Goal: Transaction & Acquisition: Purchase product/service

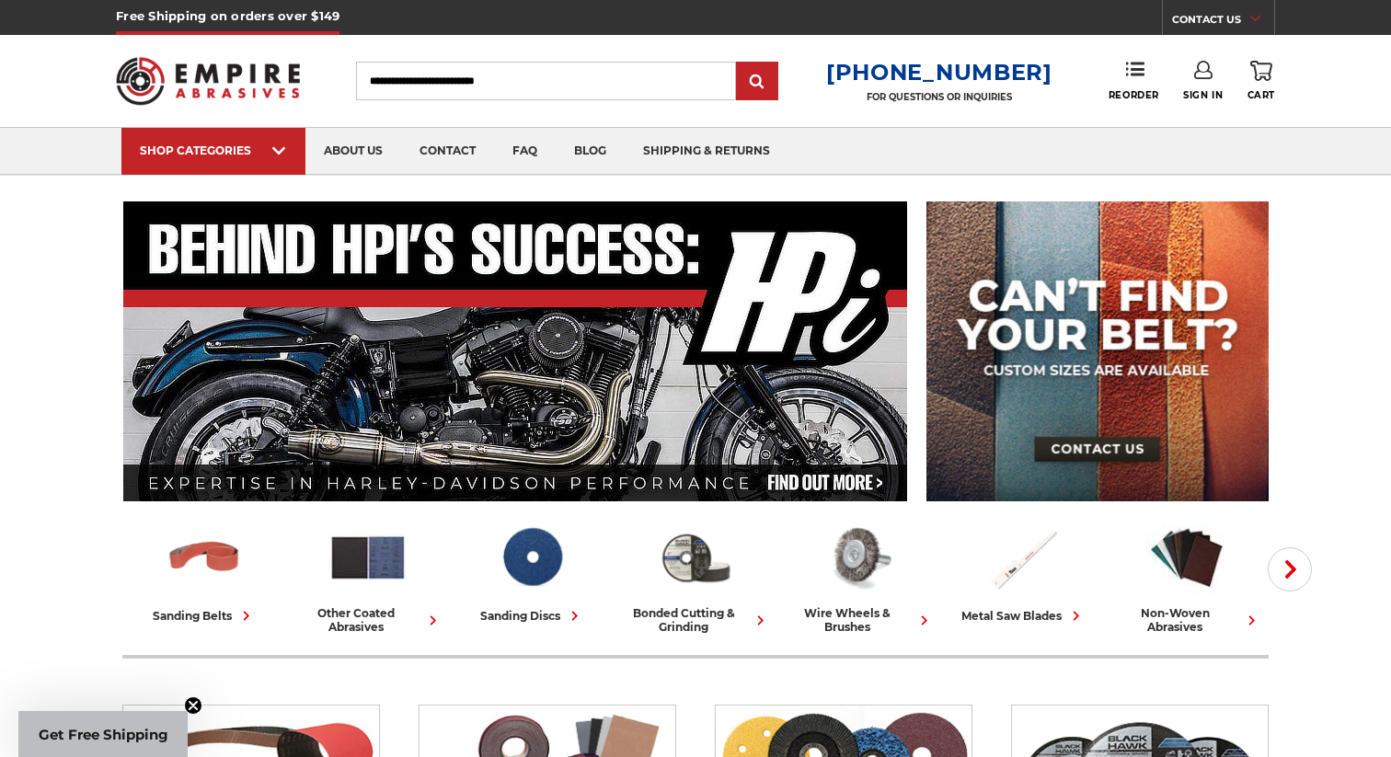
type input "**********"
click at [1205, 81] on link "Sign In" at bounding box center [1203, 81] width 40 height 40
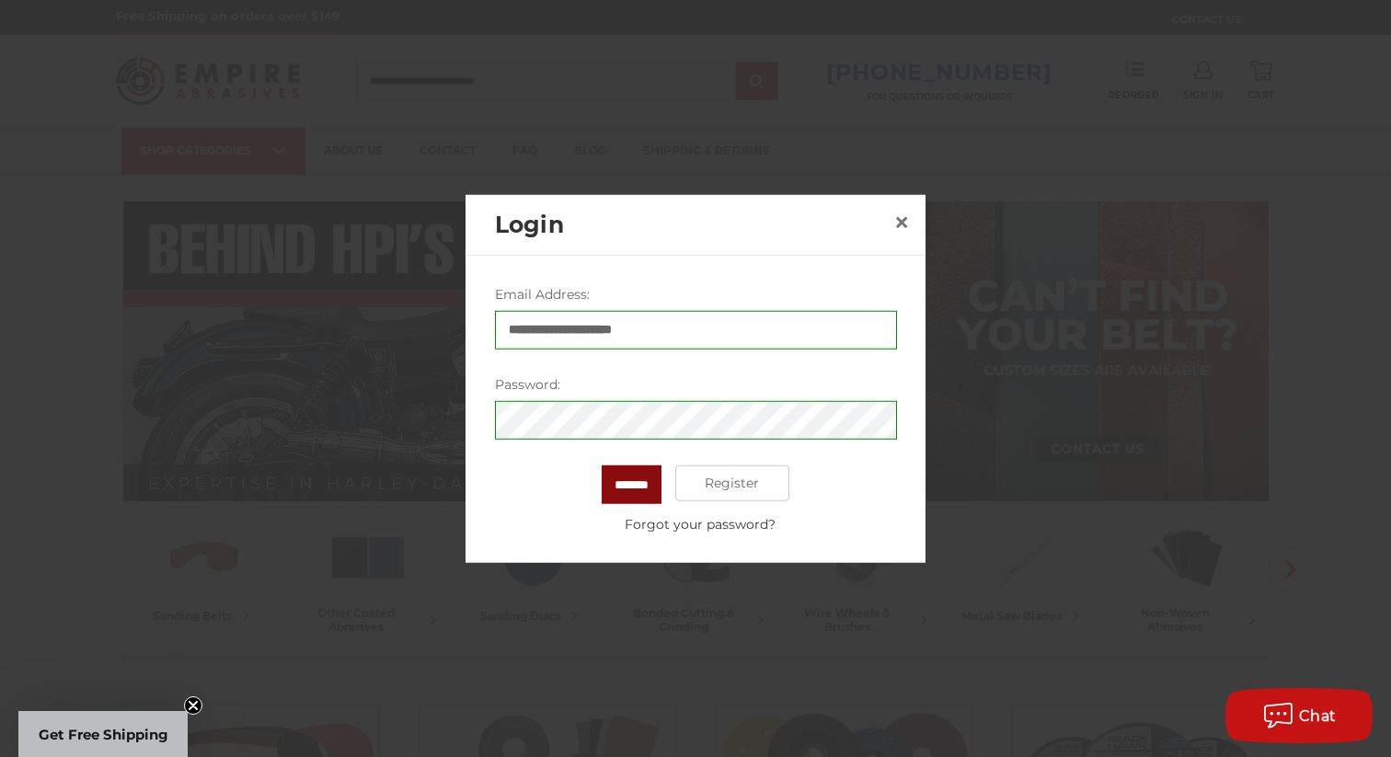
click at [631, 484] on input "*******" at bounding box center [632, 484] width 60 height 39
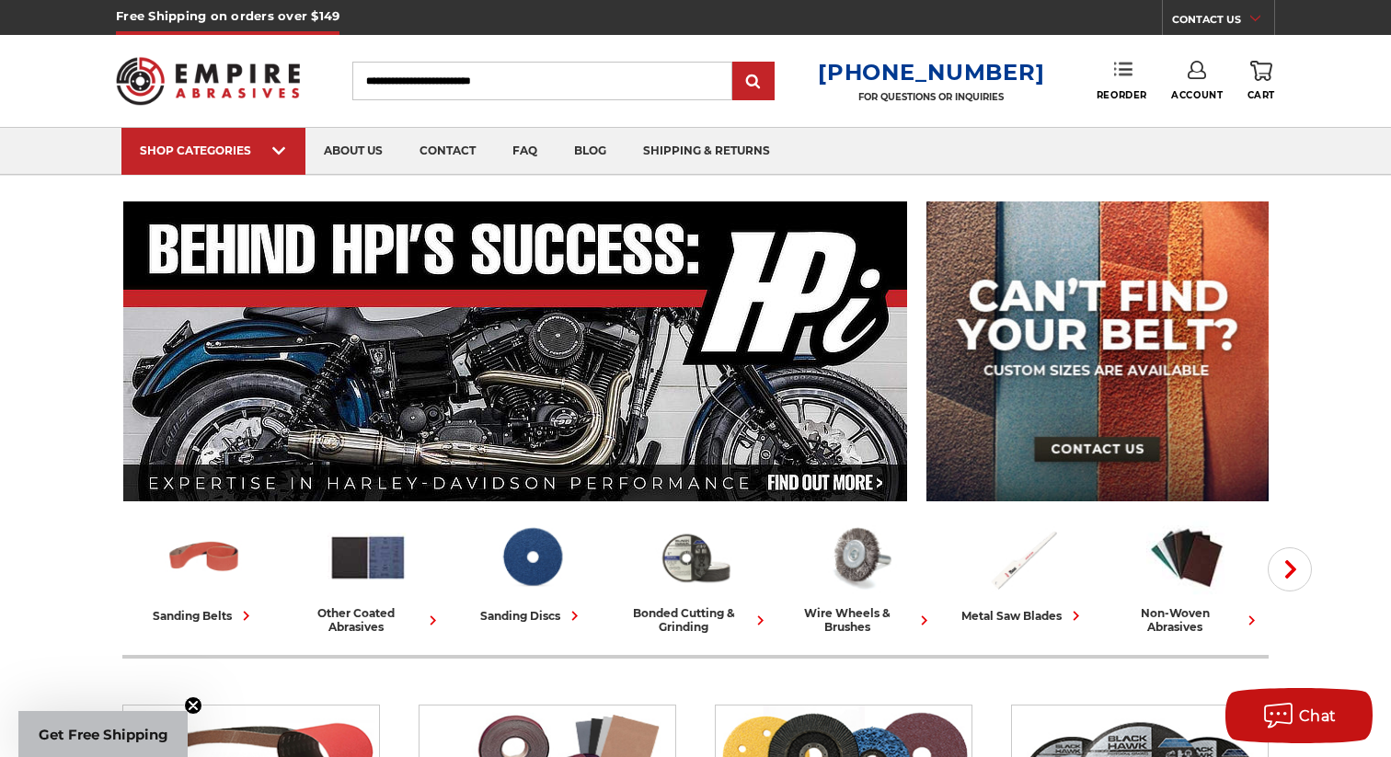
click at [1123, 80] on link "Reorder" at bounding box center [1122, 81] width 51 height 40
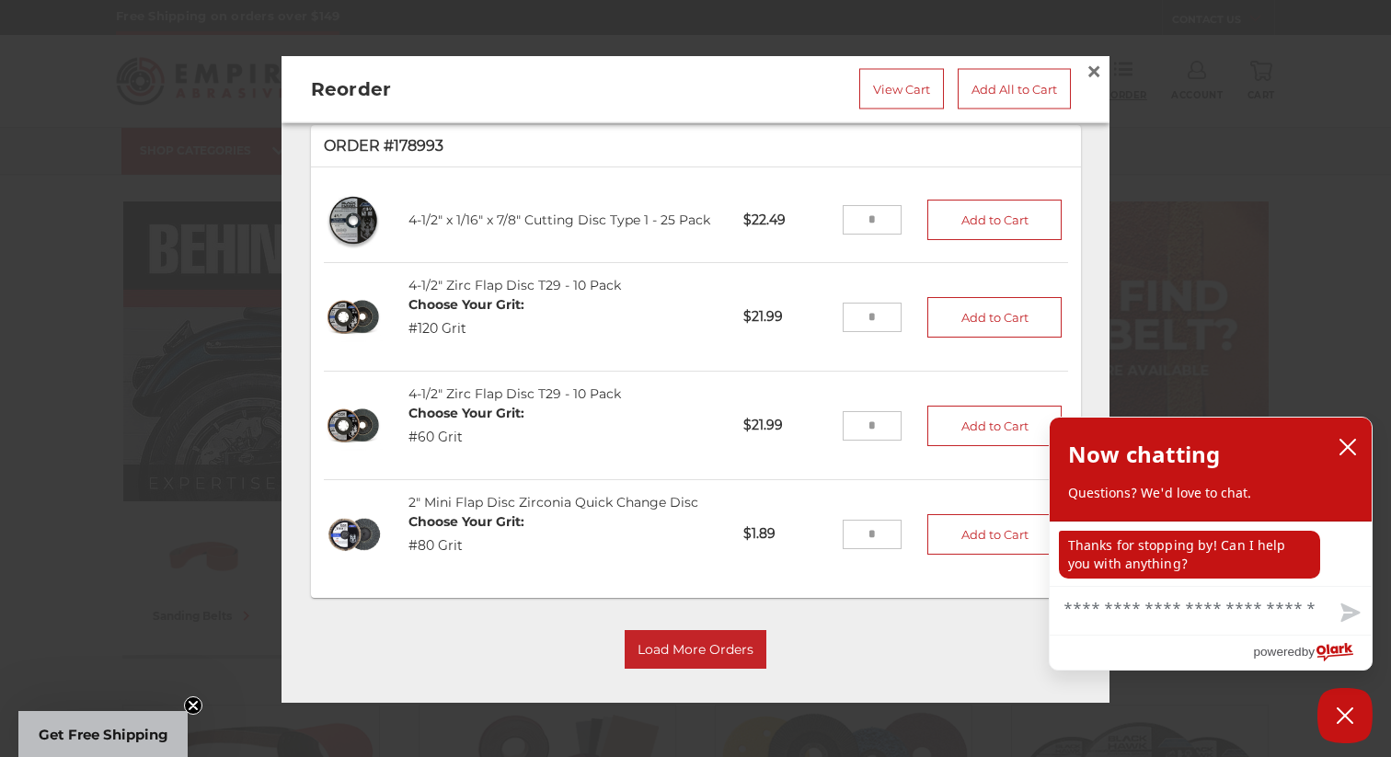
scroll to position [2079, 0]
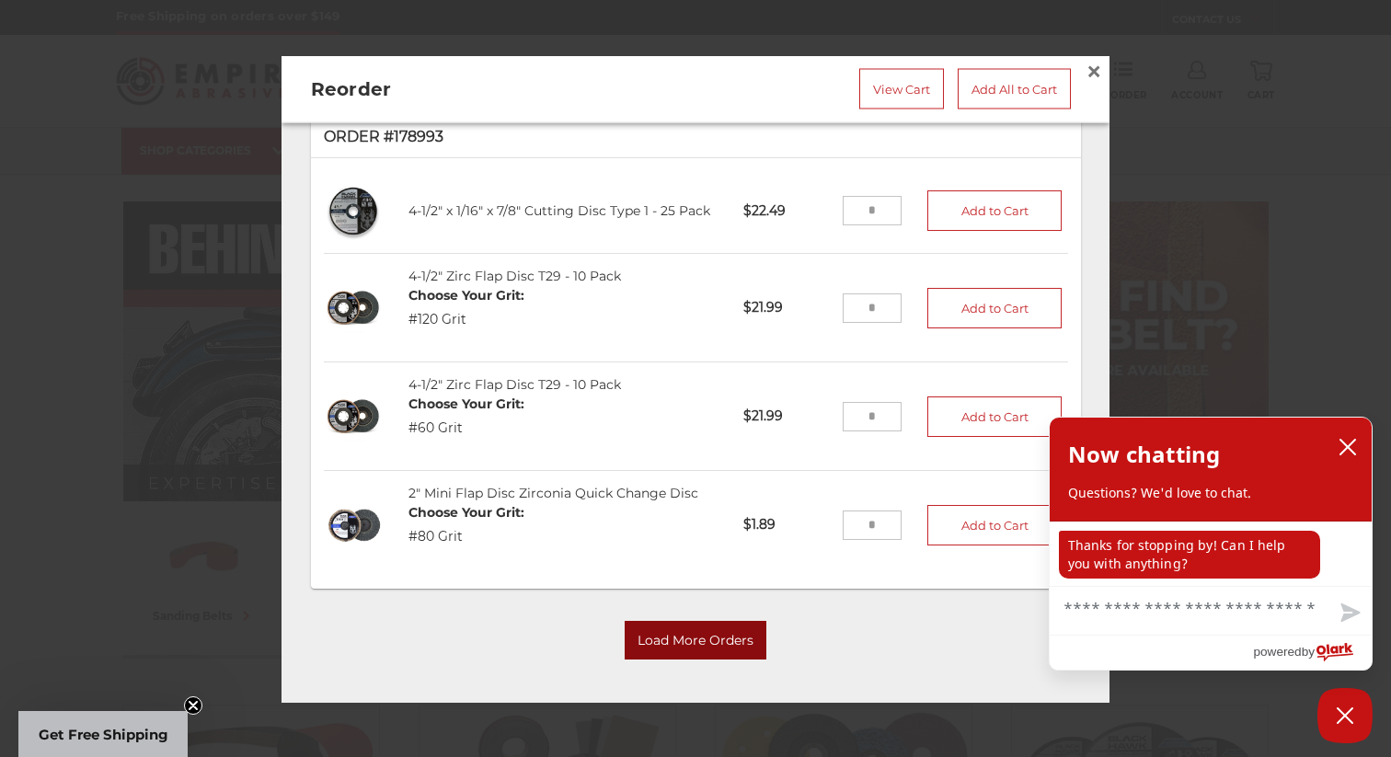
click at [673, 643] on button "Load More Orders" at bounding box center [696, 640] width 142 height 39
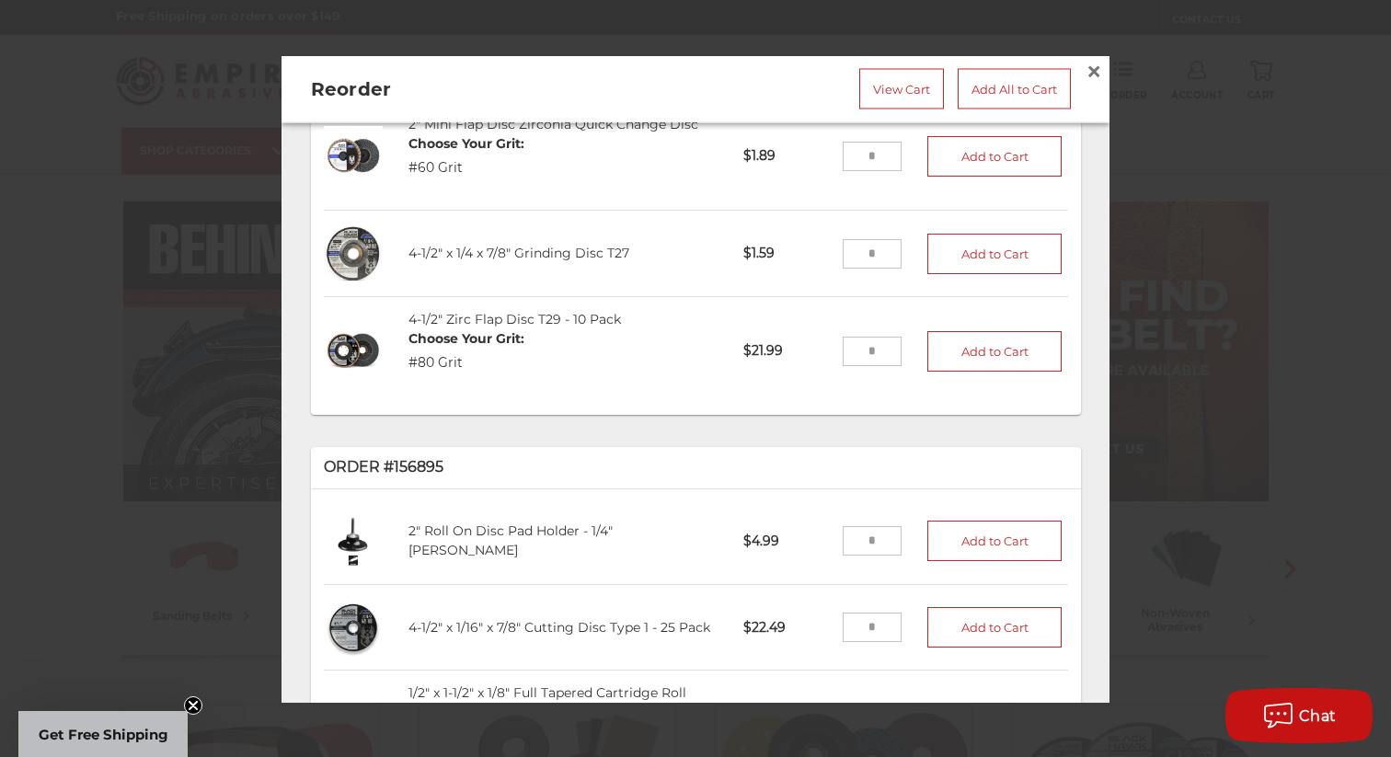
scroll to position [2868, 0]
click at [881, 253] on input "tel" at bounding box center [873, 251] width 60 height 29
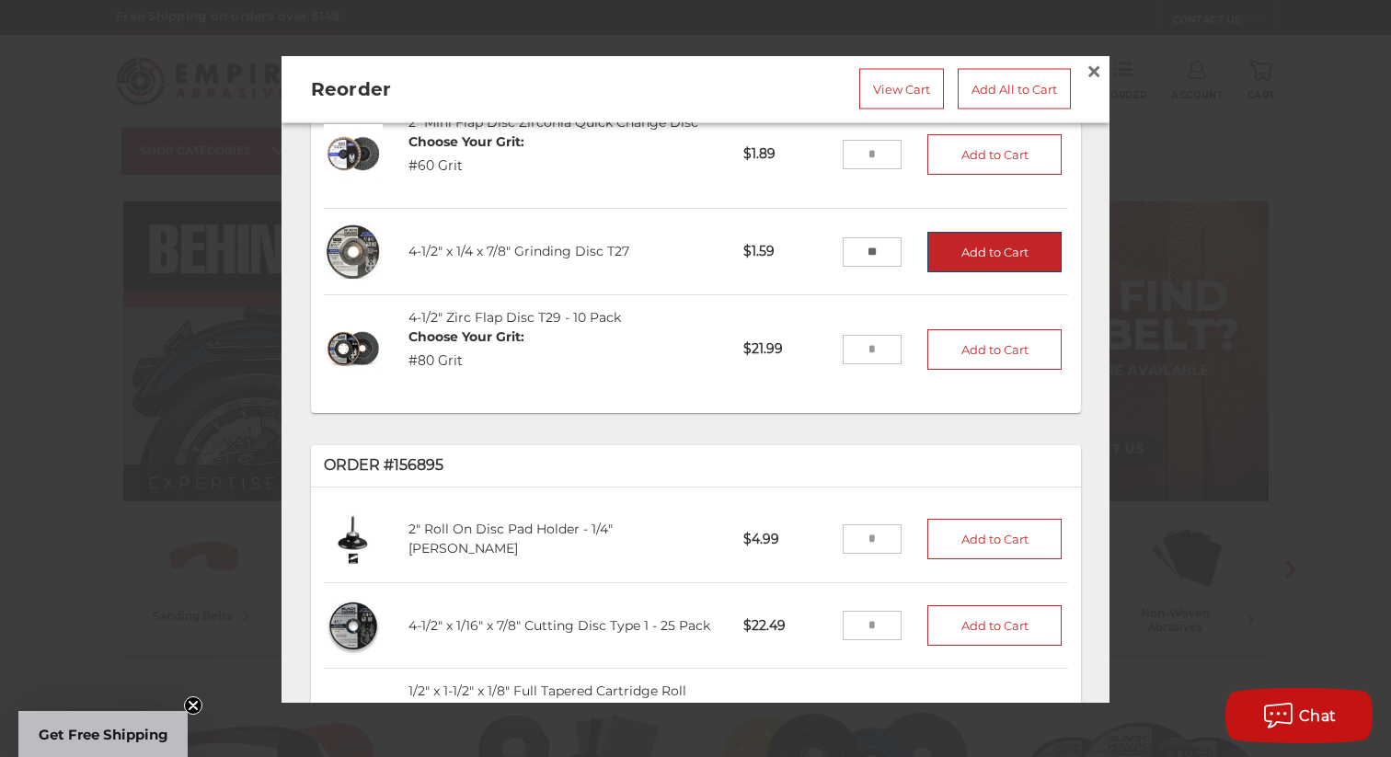
type input "**"
click at [992, 247] on button "Add to Cart" at bounding box center [994, 252] width 134 height 40
click at [881, 86] on link "View Cart" at bounding box center [901, 88] width 85 height 40
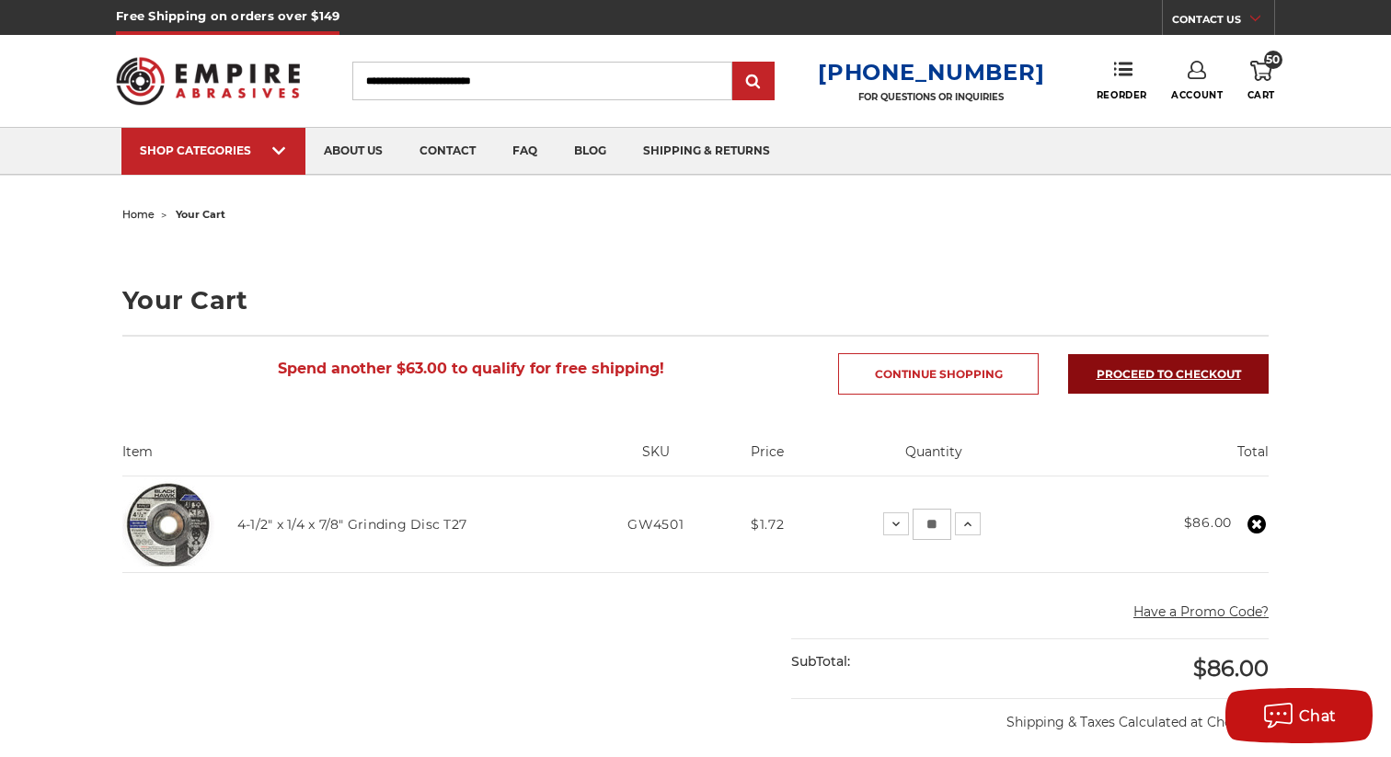
click at [1173, 374] on link "Proceed to checkout" at bounding box center [1168, 374] width 201 height 40
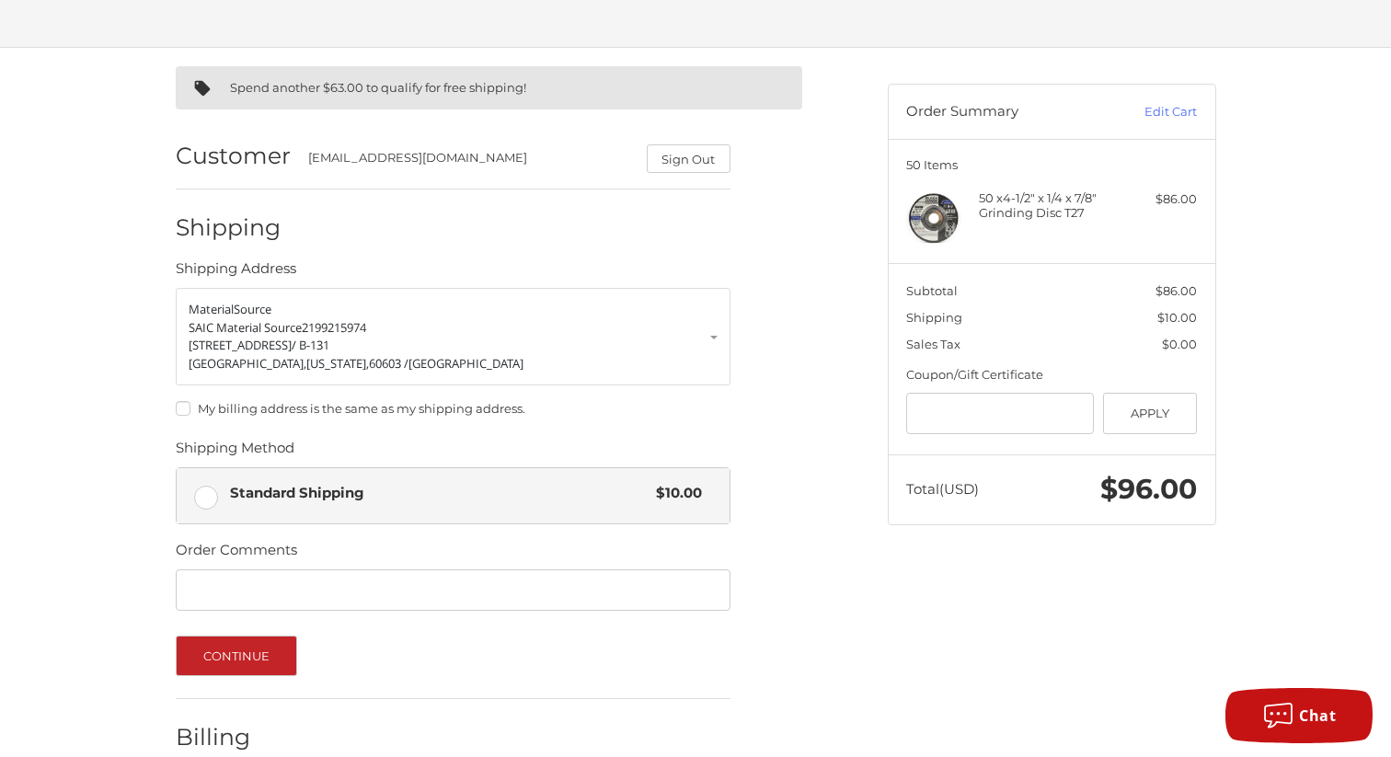
scroll to position [196, 0]
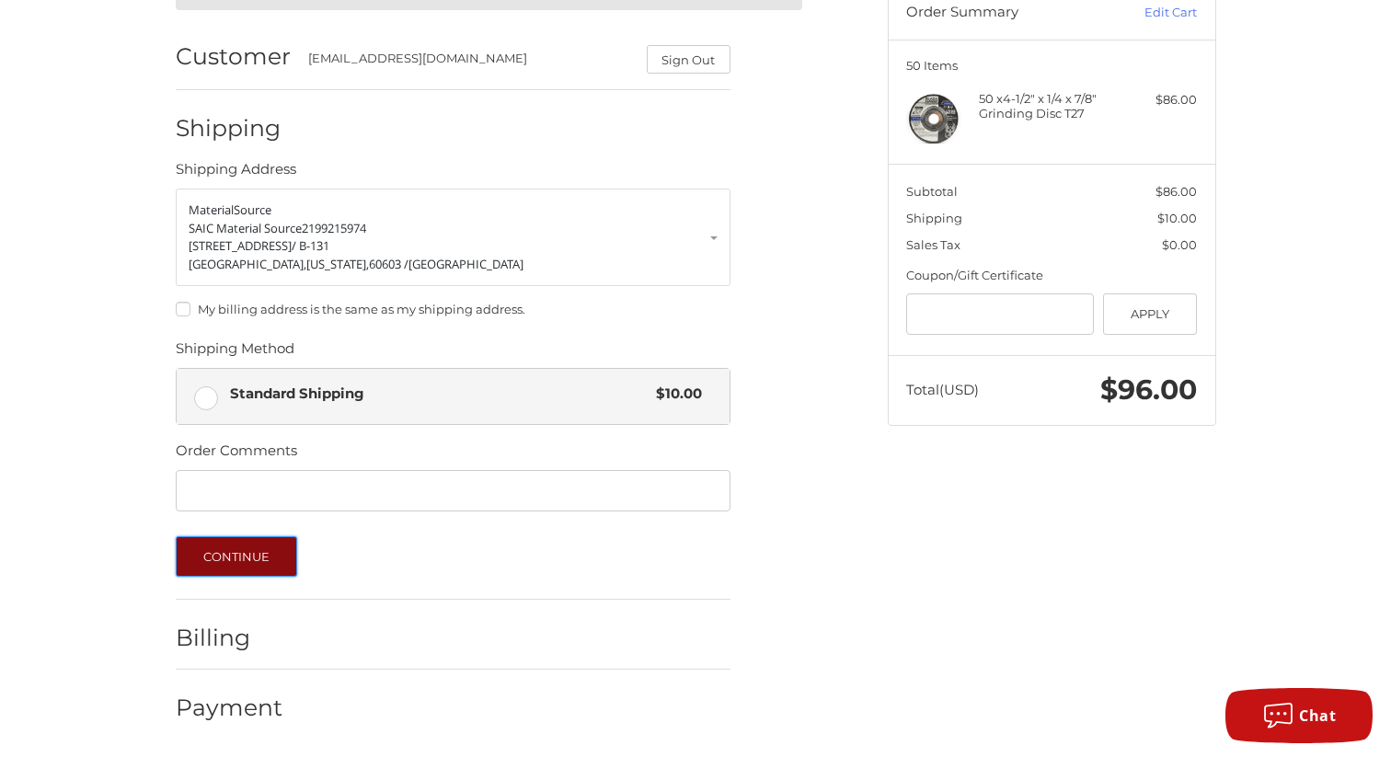
click at [236, 564] on button "Continue" at bounding box center [237, 556] width 122 height 40
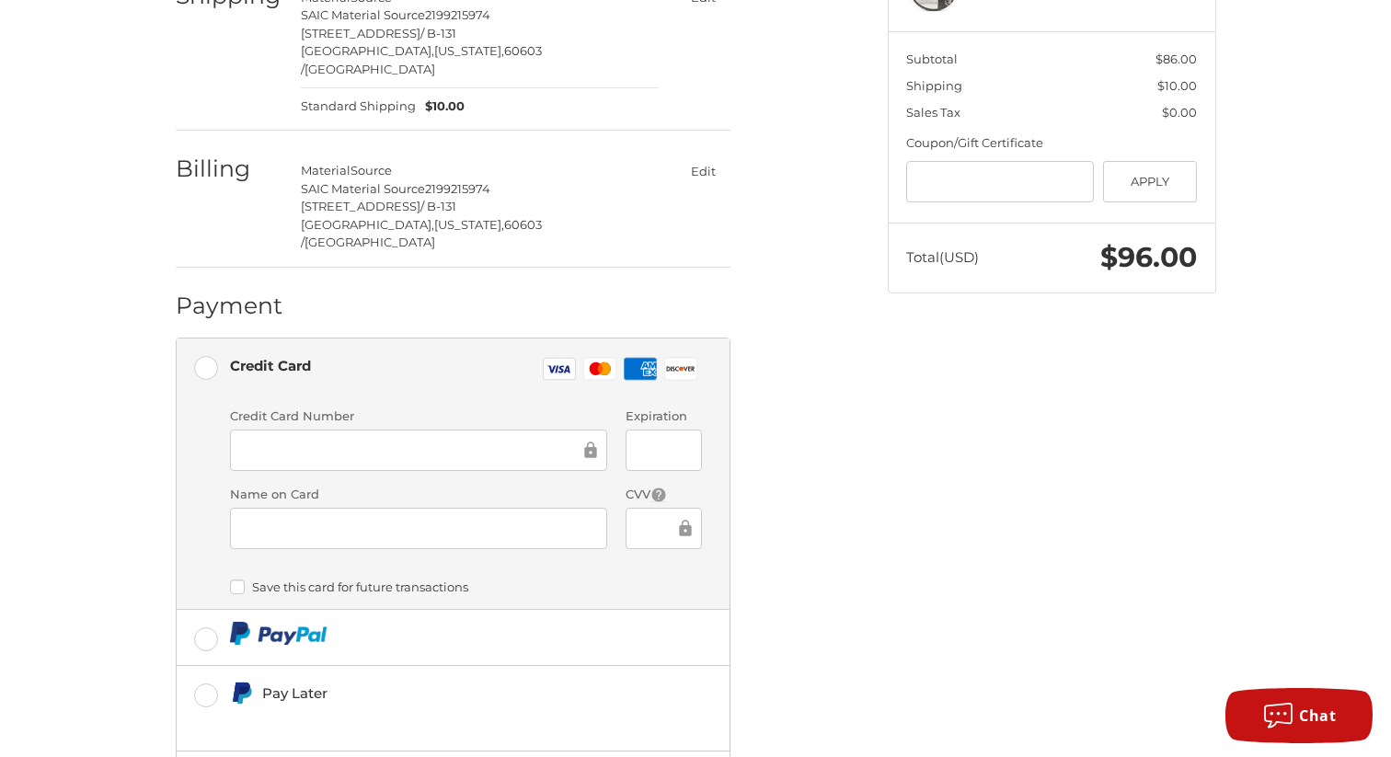
scroll to position [343, 0]
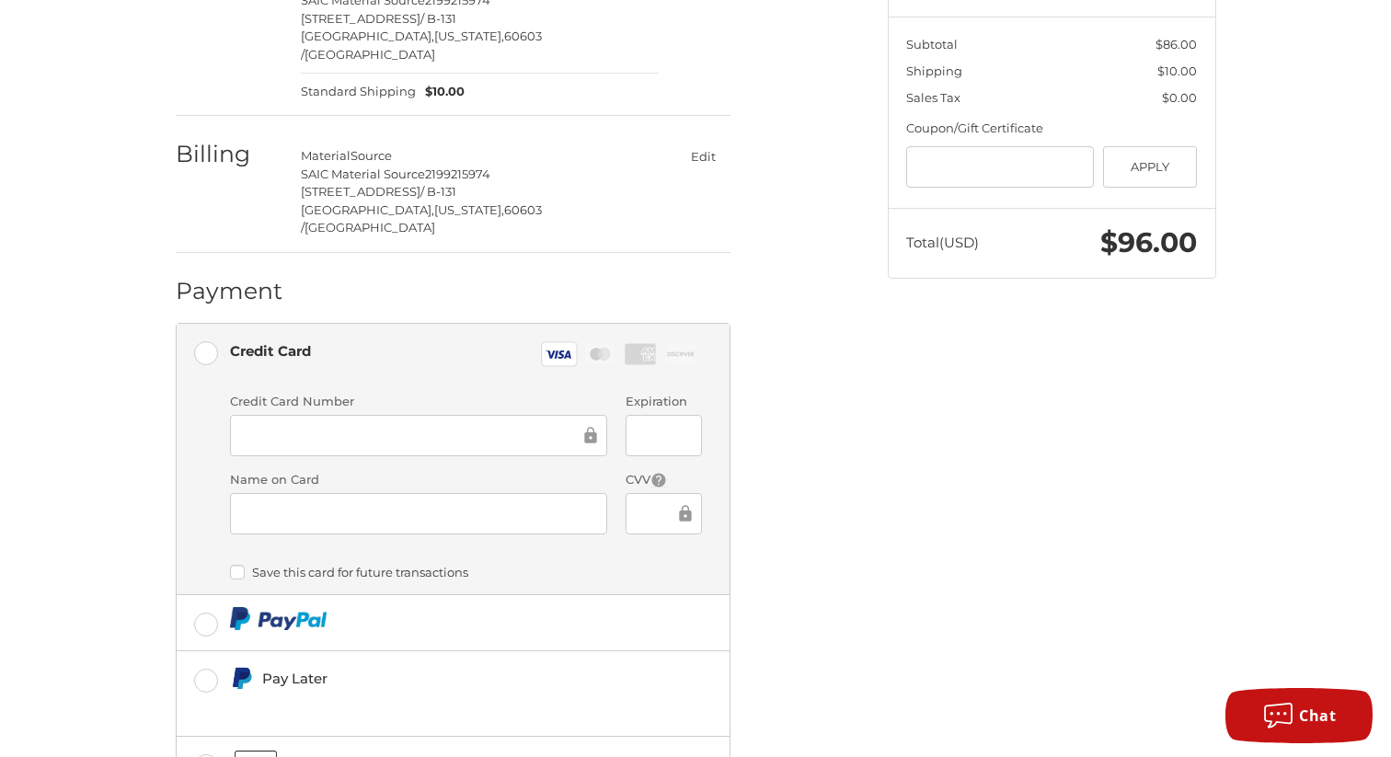
click at [431, 493] on div at bounding box center [418, 513] width 377 height 41
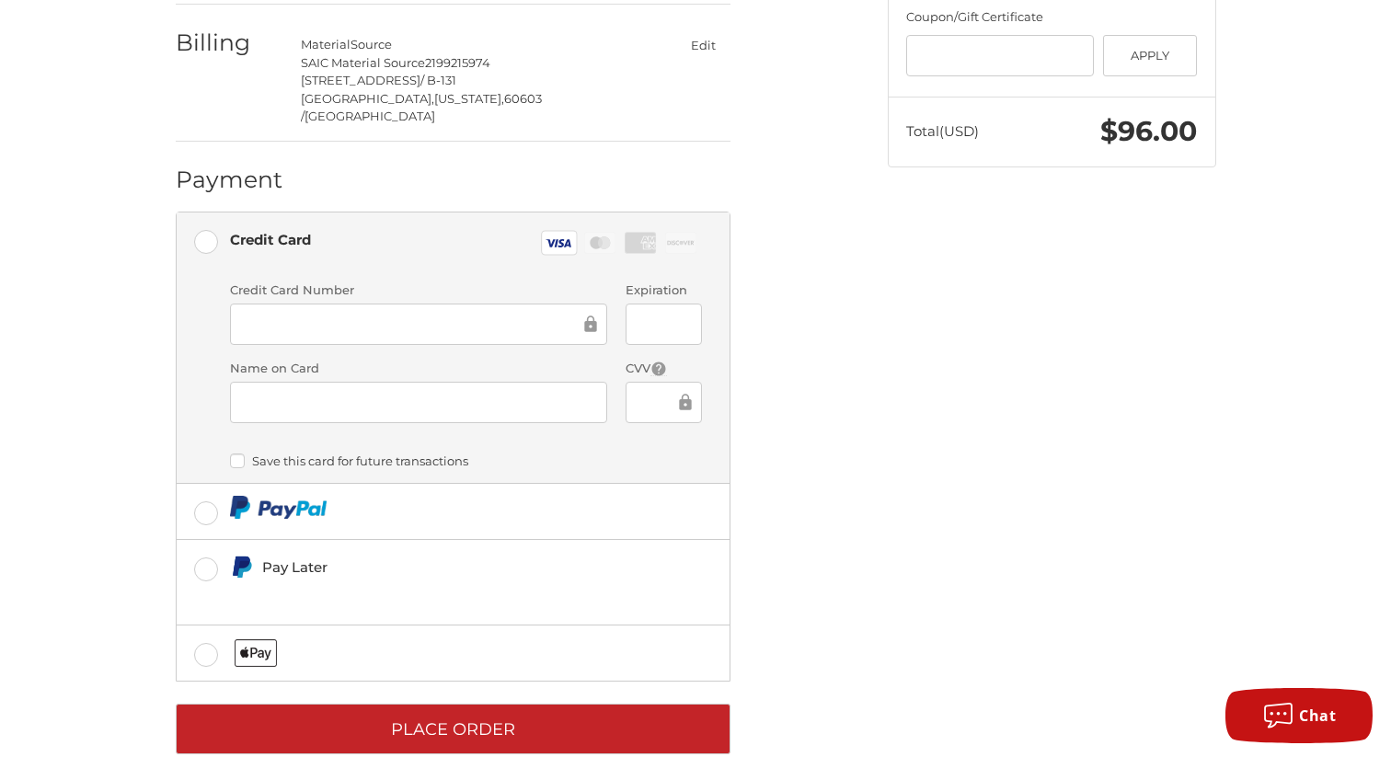
scroll to position [456, 0]
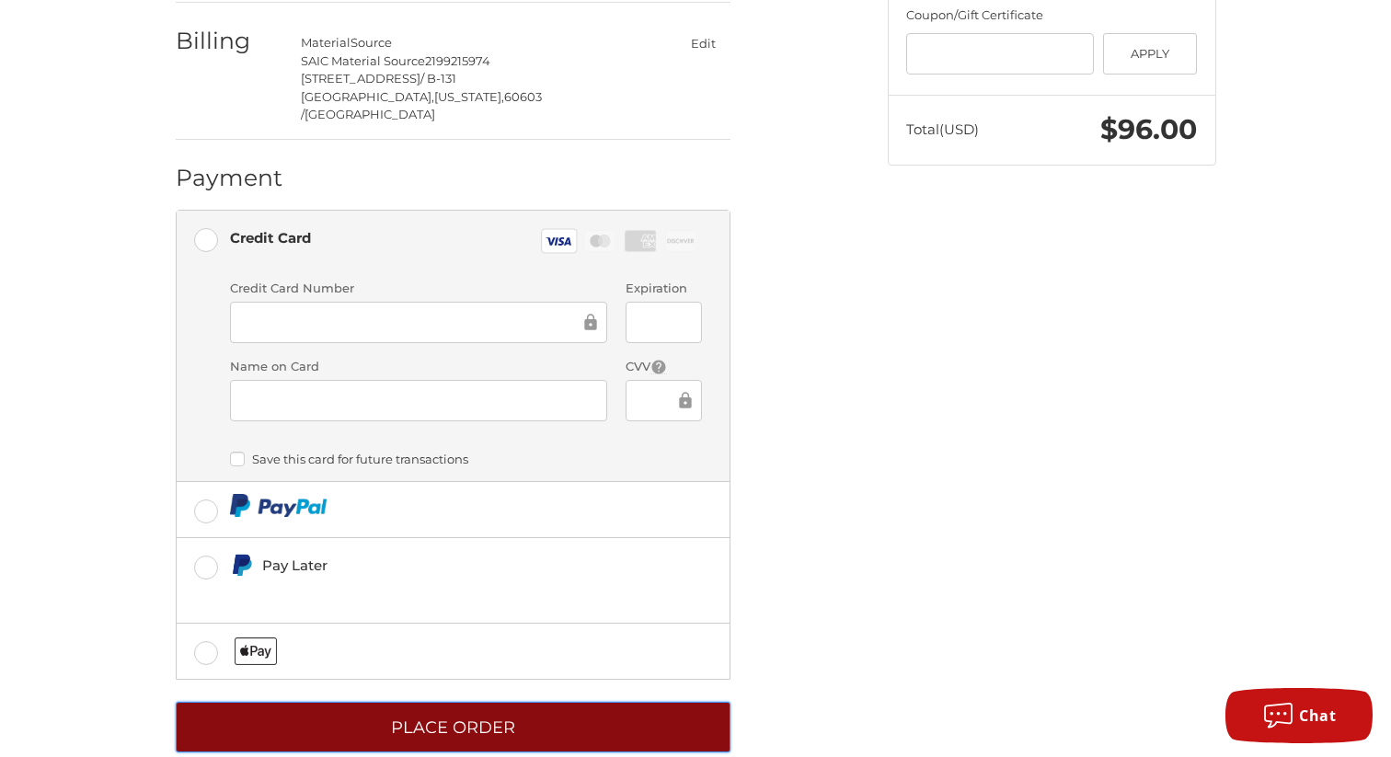
click at [471, 702] on button "Place Order" at bounding box center [453, 727] width 555 height 51
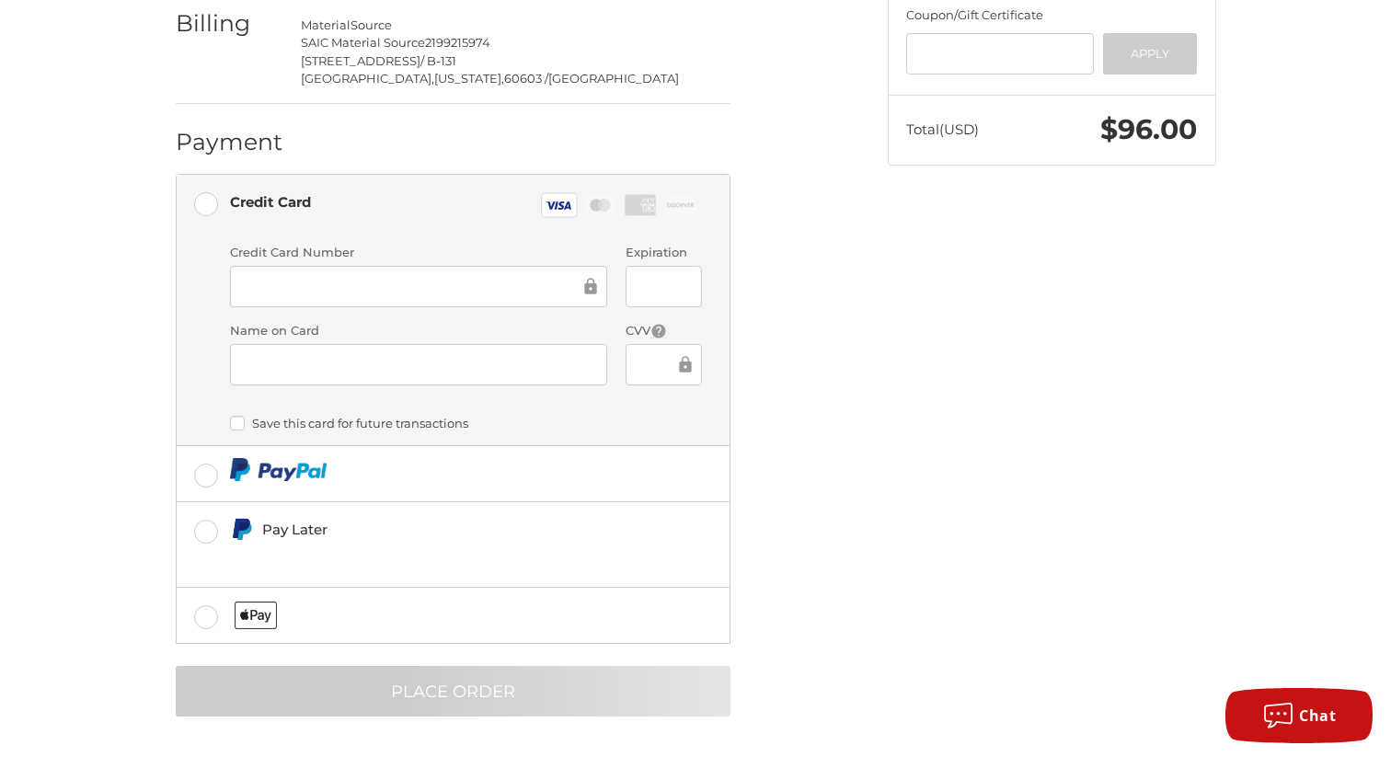
scroll to position [0, 0]
